Goal: Task Accomplishment & Management: Use online tool/utility

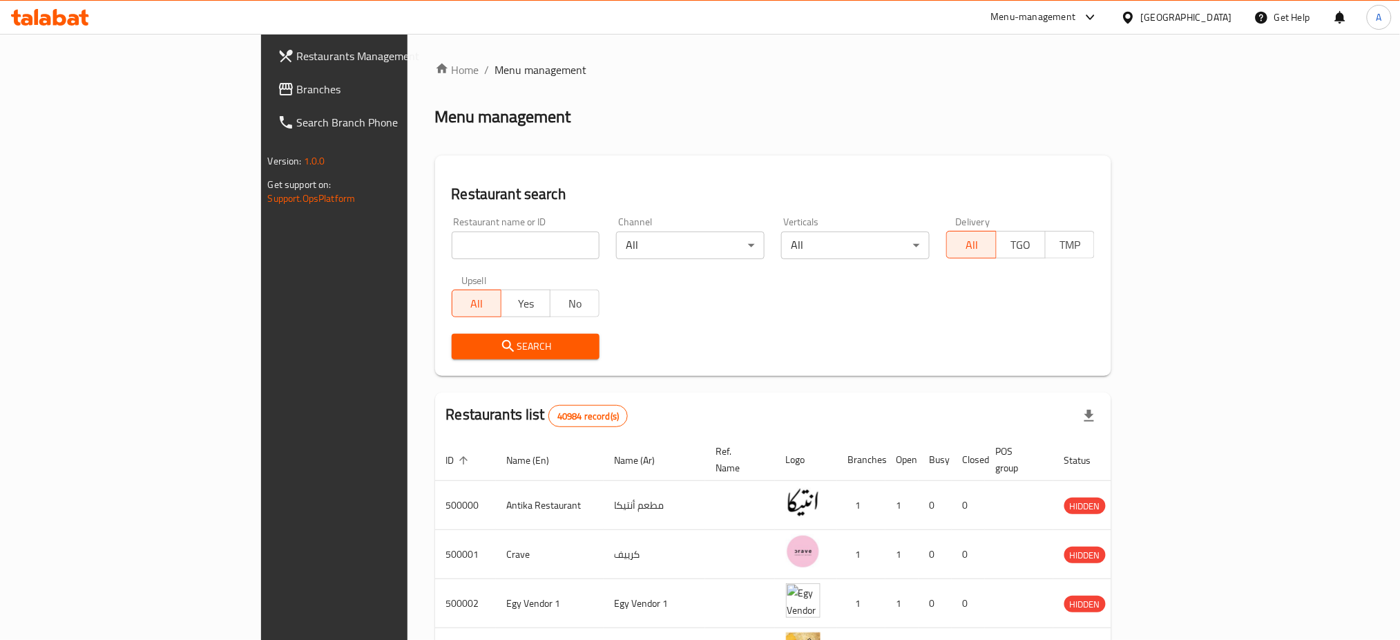
click at [452, 238] on input "search" at bounding box center [526, 245] width 149 height 28
paste input "696997"
type input "696997"
click button "Search" at bounding box center [526, 347] width 149 height 26
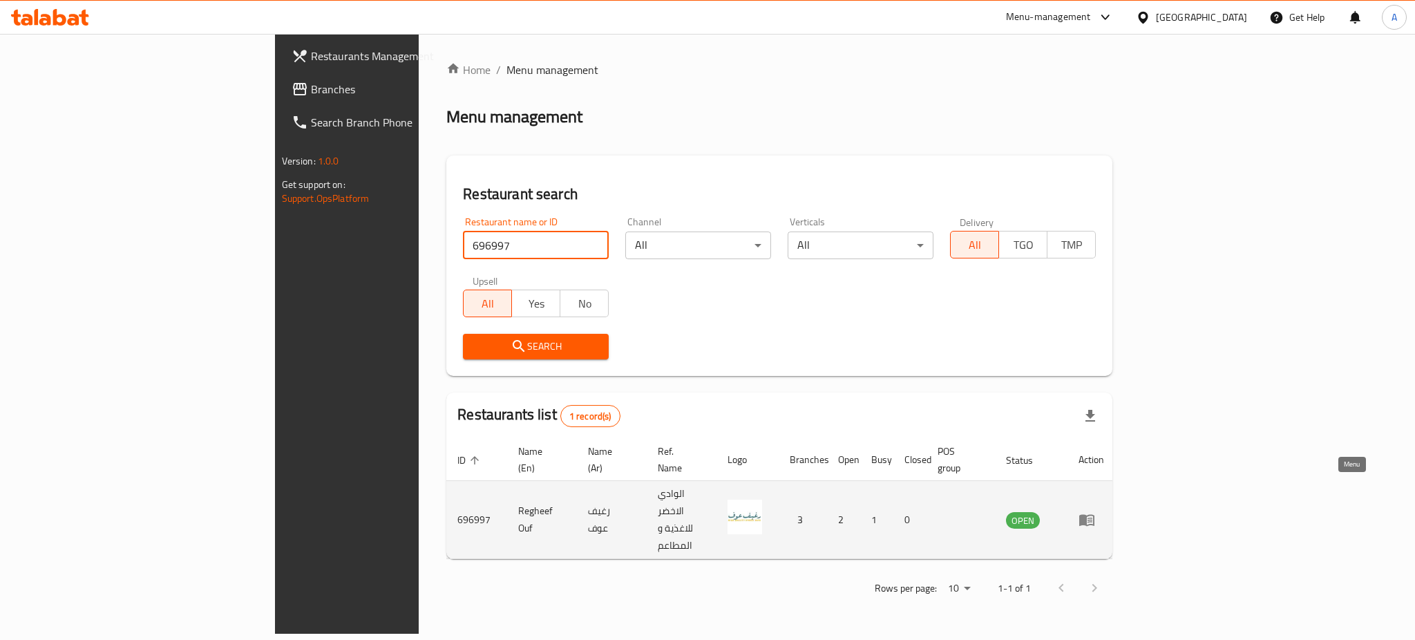
click at [1094, 515] on icon "enhanced table" at bounding box center [1086, 521] width 15 height 12
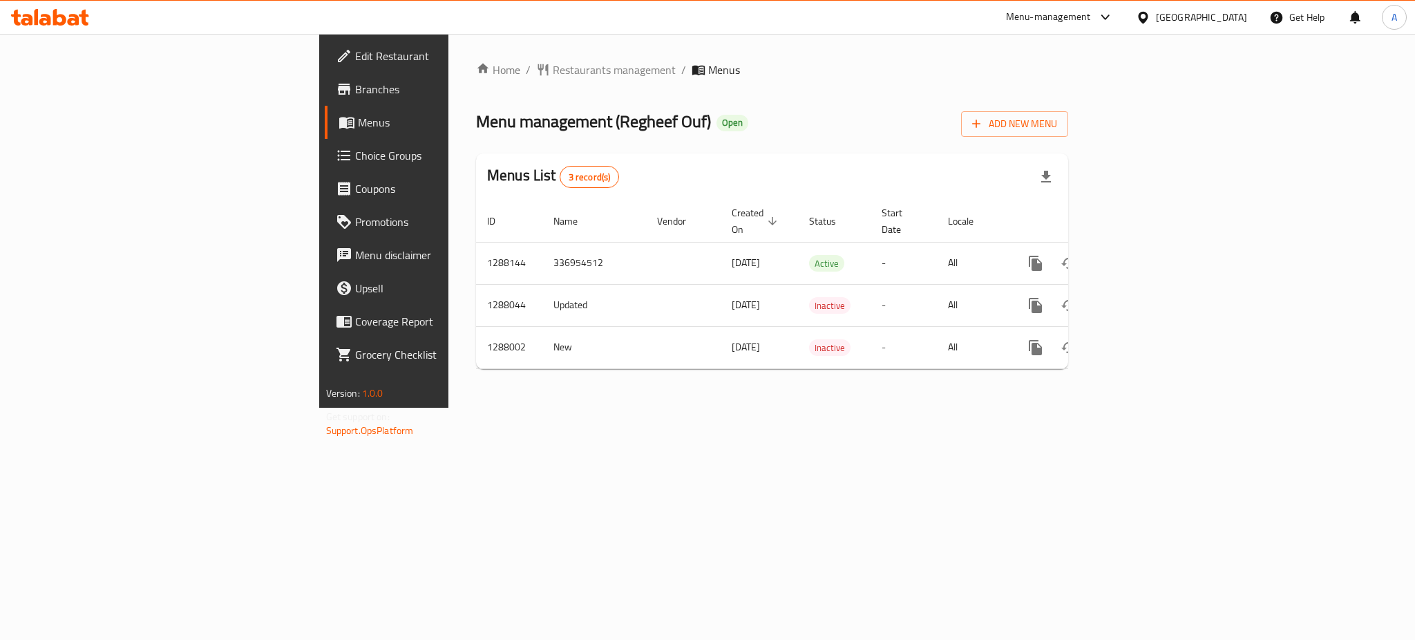
click at [1070, 408] on div "Home / Restaurants management / Menus Menu management ( Regheef Ouf ) Open Add …" at bounding box center [771, 221] width 647 height 374
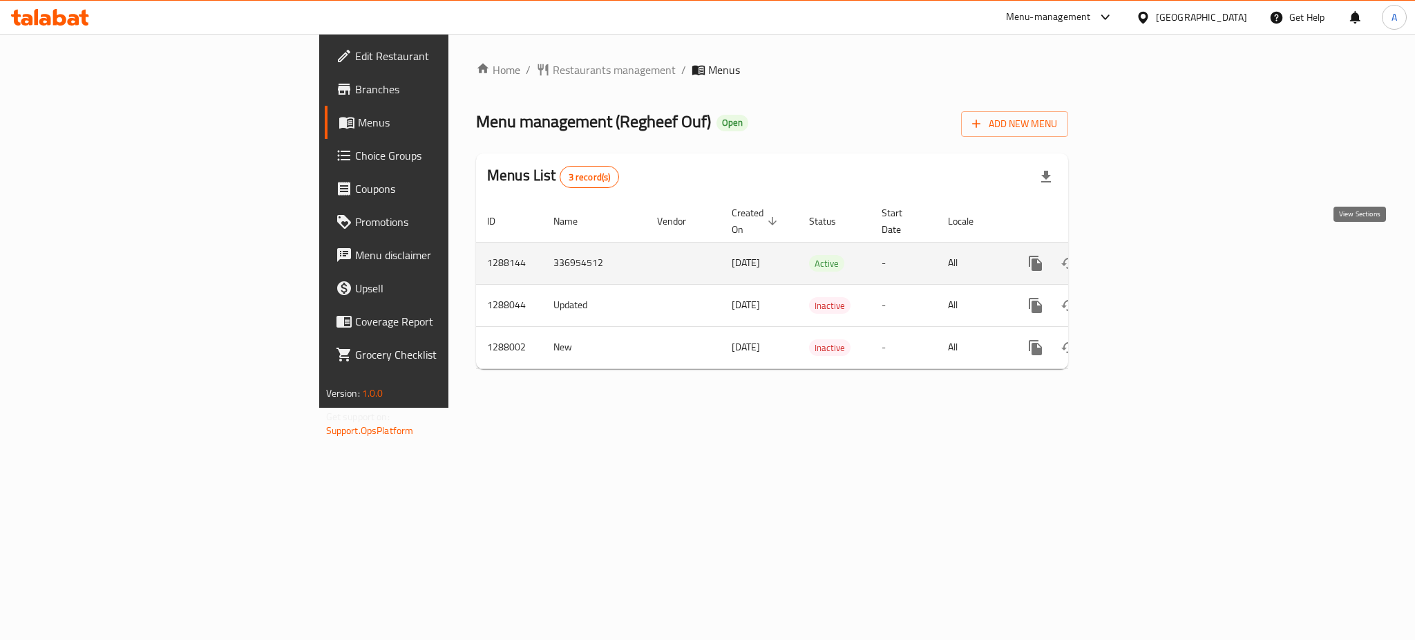
click at [1152, 247] on link "enhanced table" at bounding box center [1134, 263] width 33 height 33
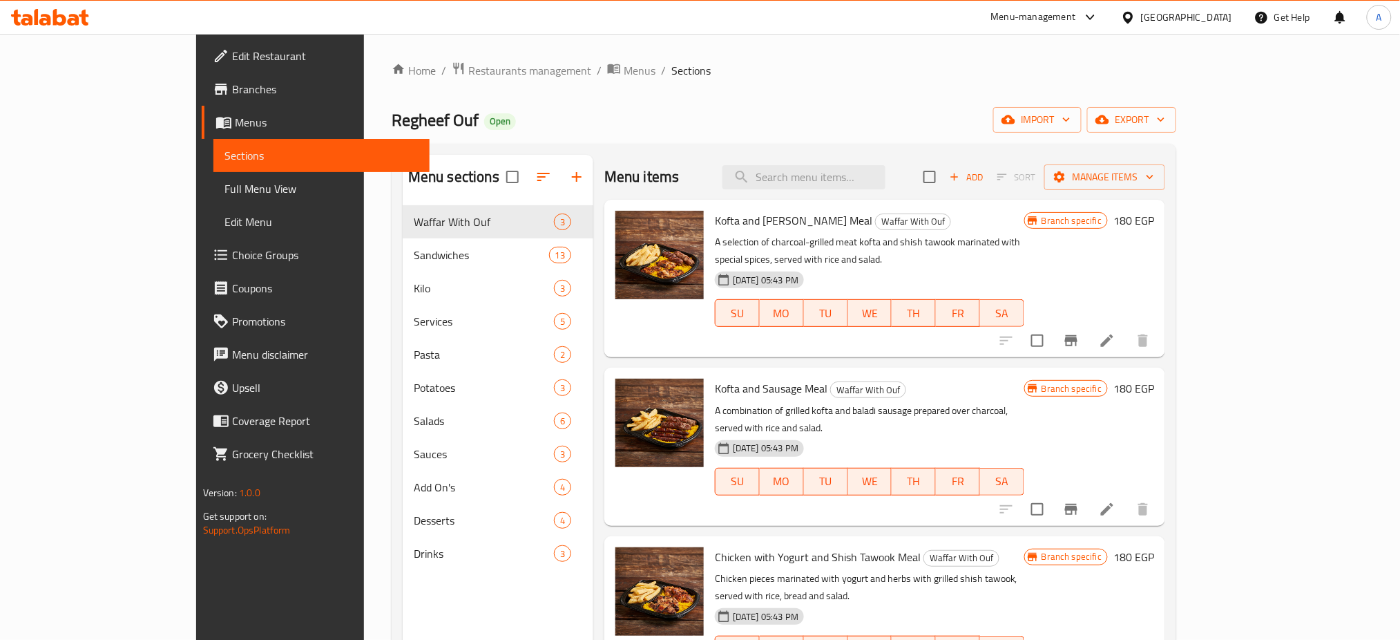
click at [1176, 80] on div "Home / Restaurants management / Menus / Sections Regheef Ouf Open import export…" at bounding box center [784, 433] width 785 height 744
click at [468, 65] on span "Restaurants management" at bounding box center [529, 70] width 123 height 17
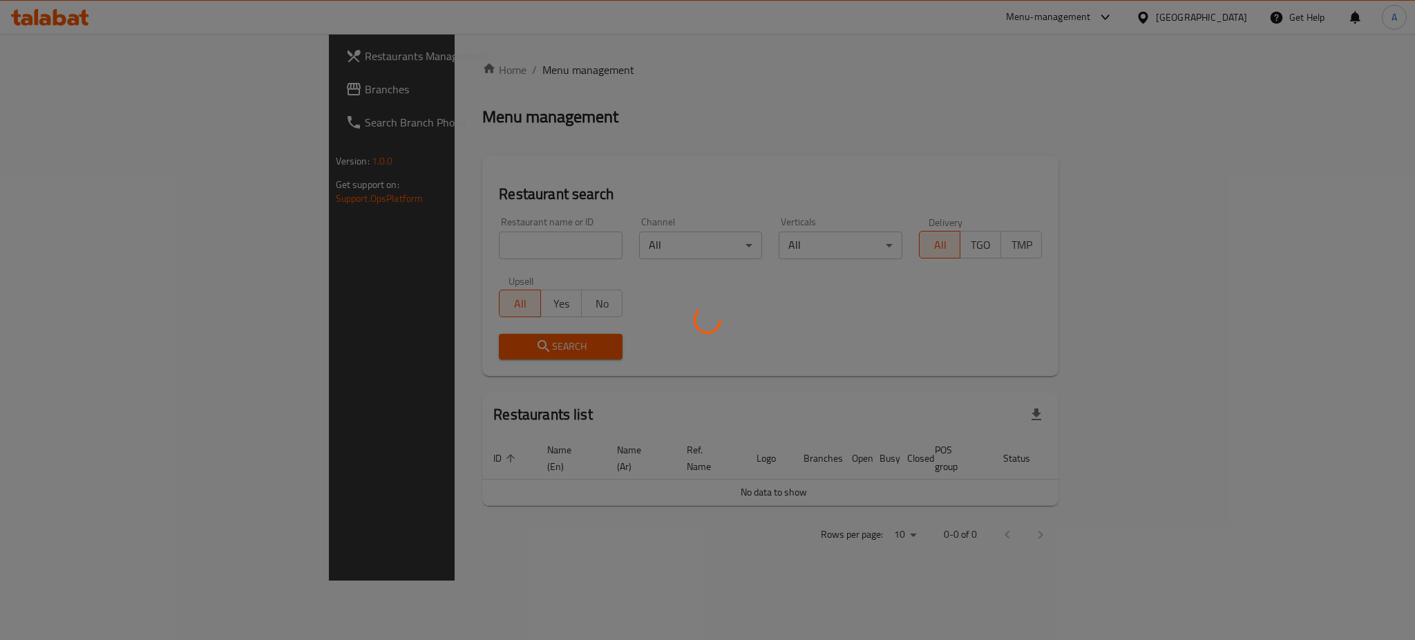
click at [397, 239] on div at bounding box center [707, 320] width 1415 height 640
click at [387, 242] on div at bounding box center [707, 320] width 1415 height 640
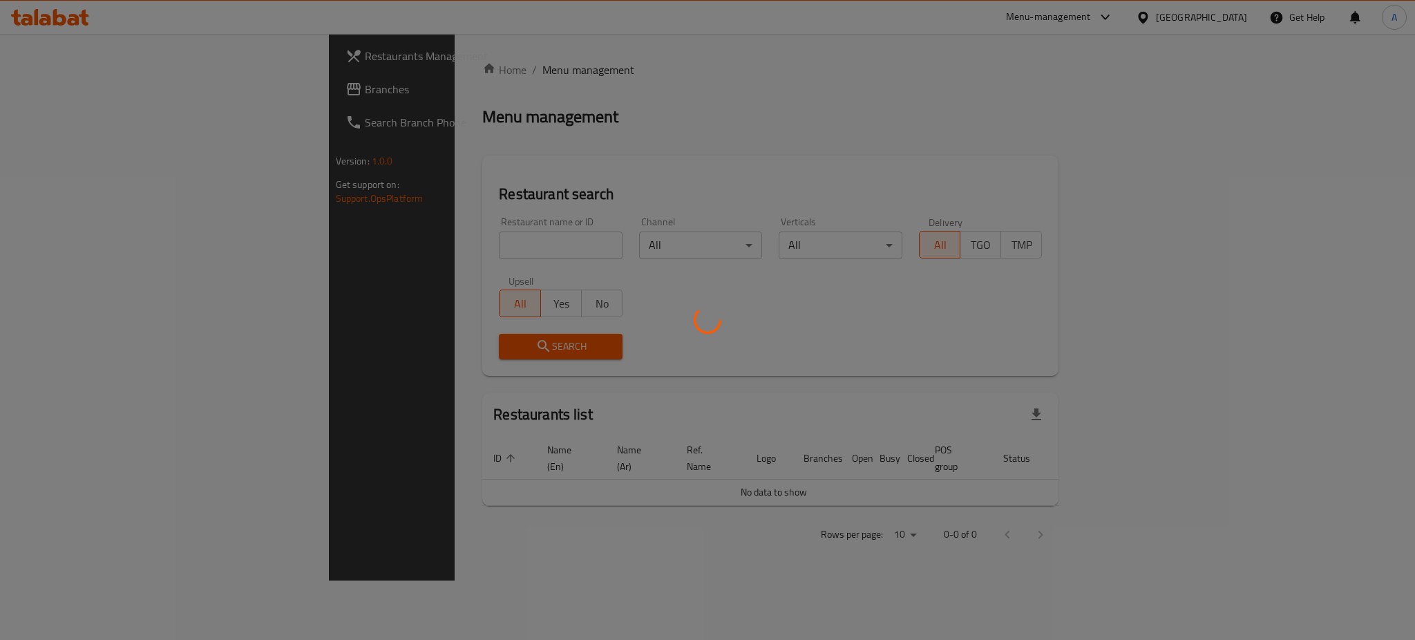
click at [387, 242] on div at bounding box center [707, 320] width 1415 height 640
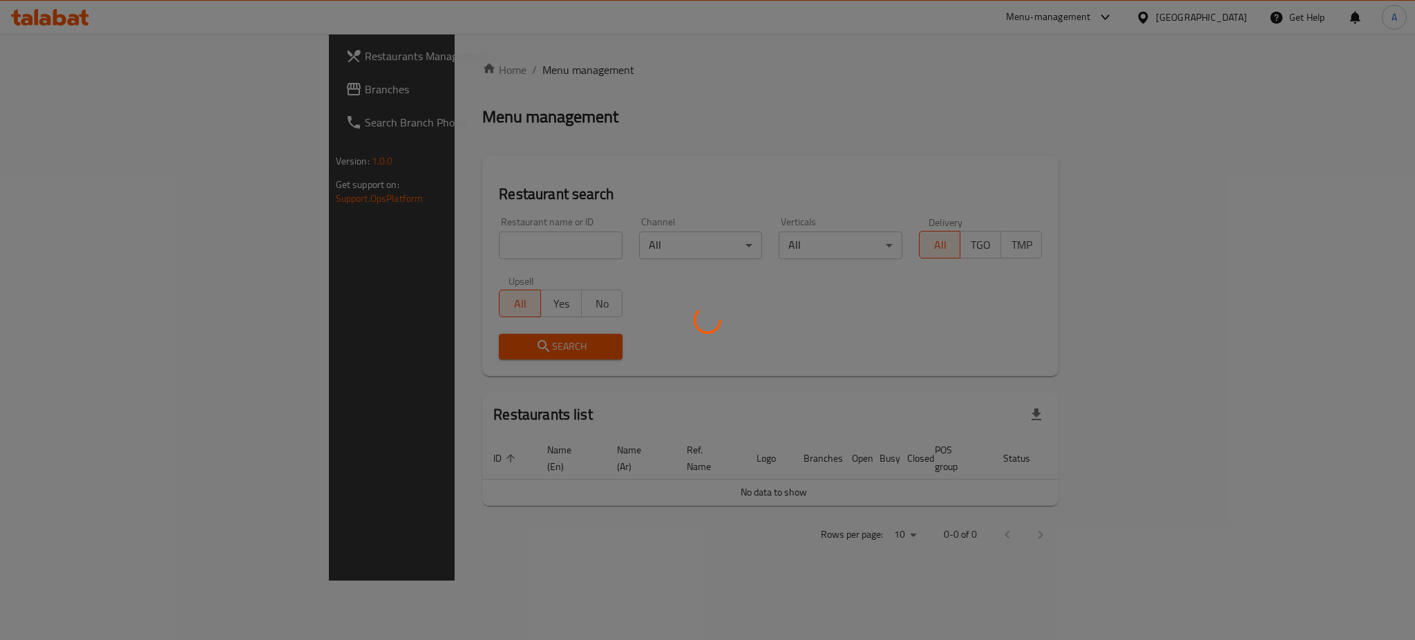
click at [387, 242] on div at bounding box center [707, 320] width 1415 height 640
